Goal: Task Accomplishment & Management: Use online tool/utility

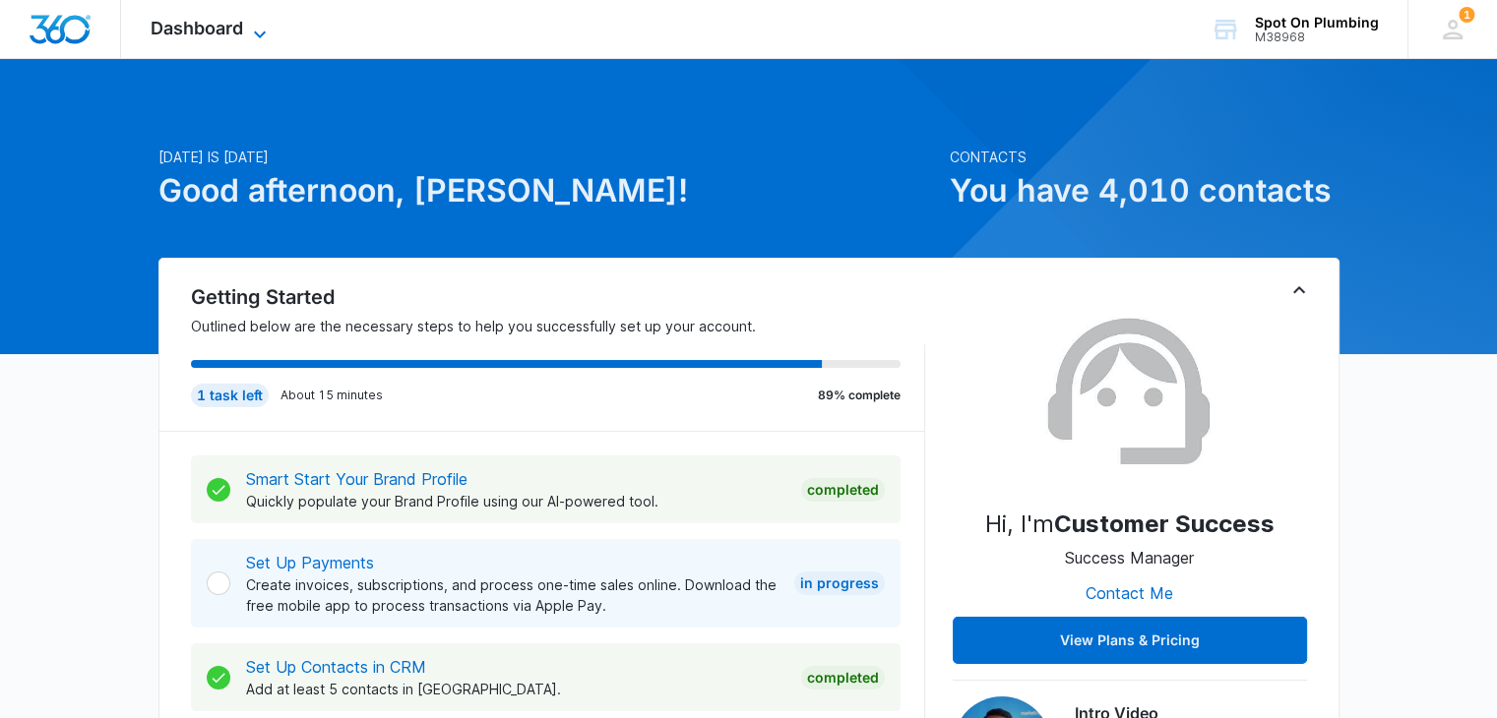
click at [224, 30] on span "Dashboard" at bounding box center [197, 28] width 93 height 21
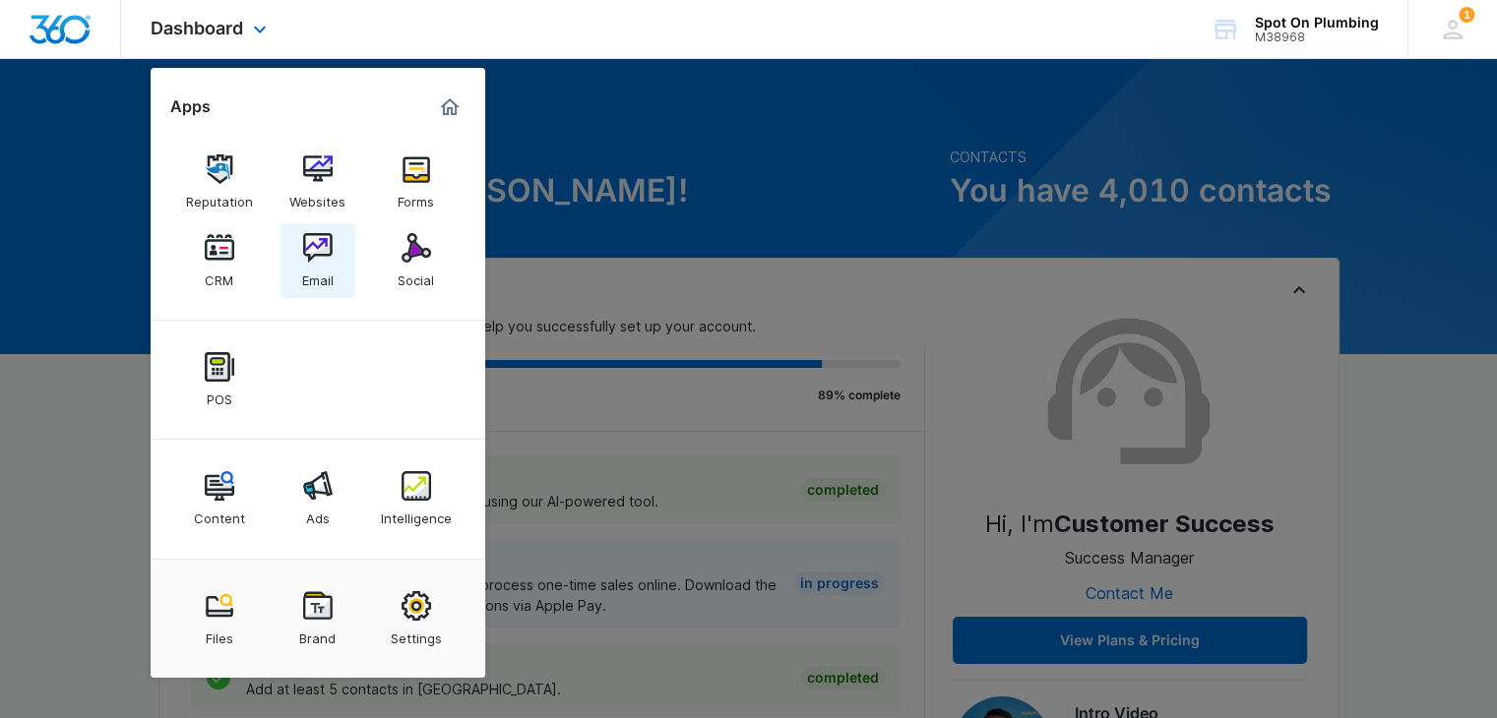
click at [315, 272] on div "Email" at bounding box center [317, 276] width 31 height 26
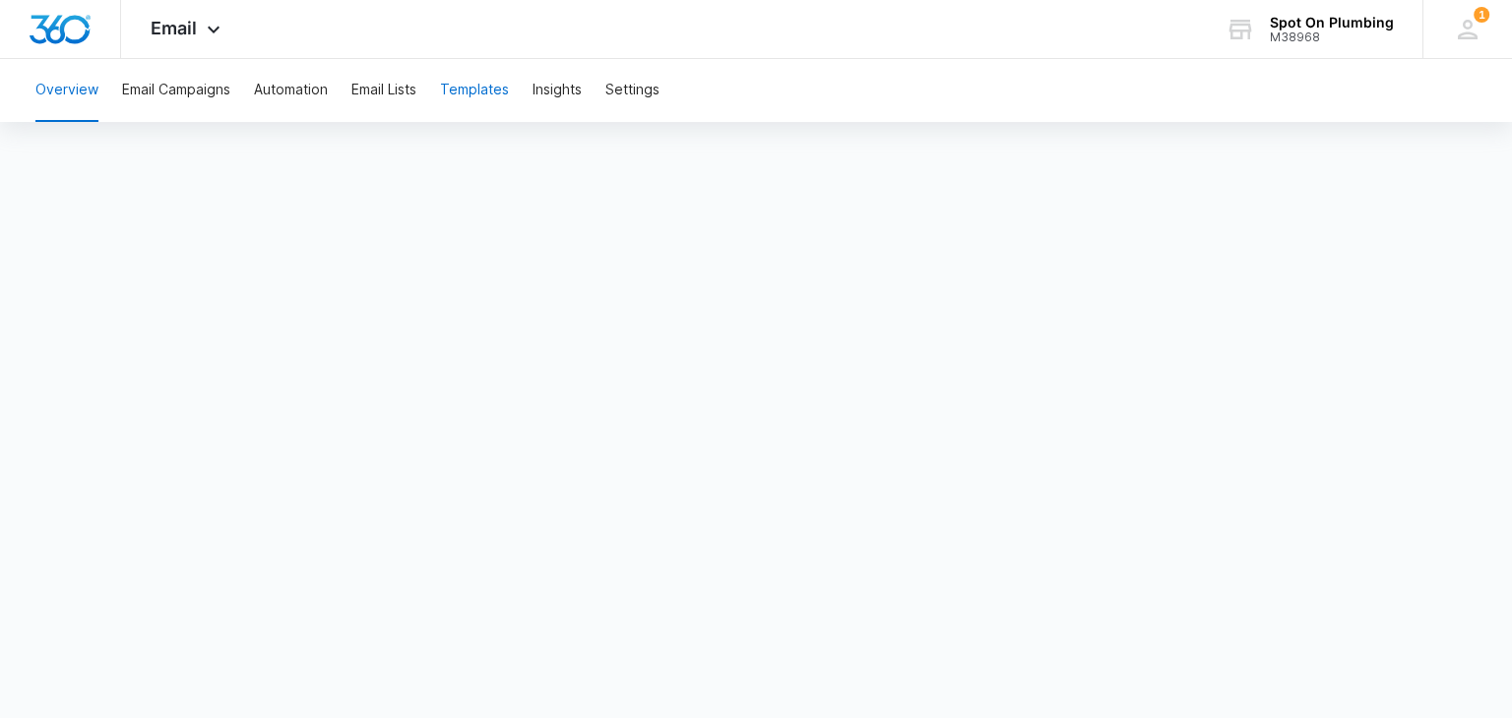
click at [483, 91] on button "Templates" at bounding box center [474, 90] width 69 height 63
